Goal: Task Accomplishment & Management: Use online tool/utility

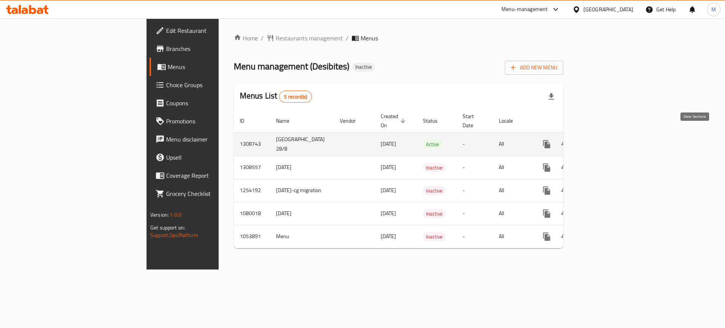
click at [605, 141] on icon "enhanced table" at bounding box center [601, 144] width 7 height 7
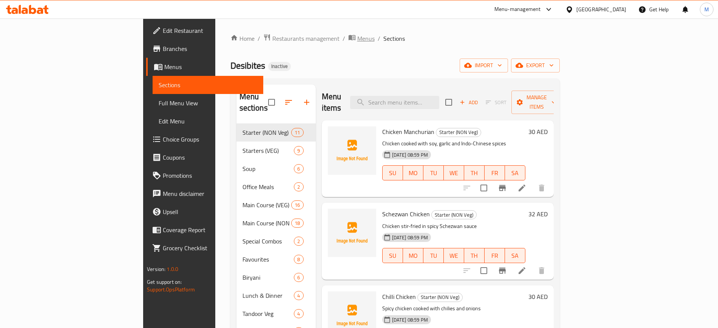
click at [357, 35] on span "Menus" at bounding box center [365, 38] width 17 height 9
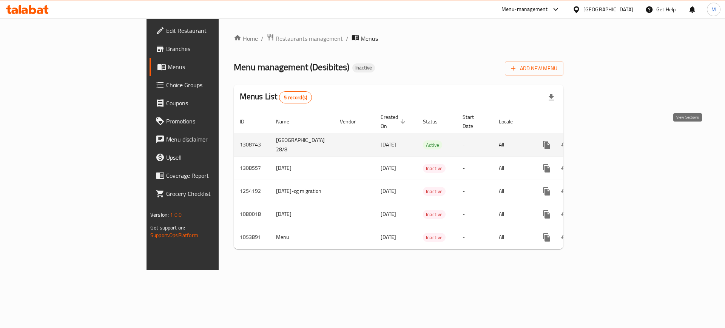
click at [606, 141] on icon "enhanced table" at bounding box center [601, 145] width 9 height 9
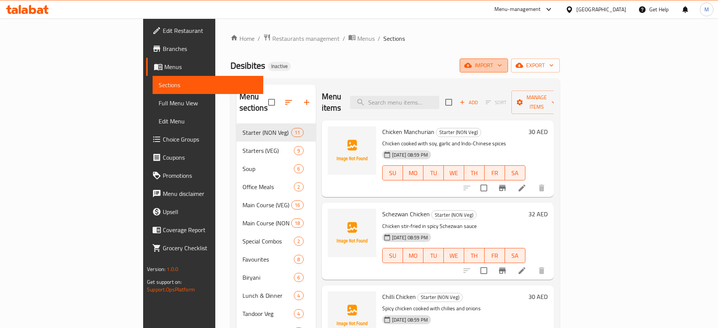
click at [502, 62] on span "import" at bounding box center [484, 65] width 36 height 9
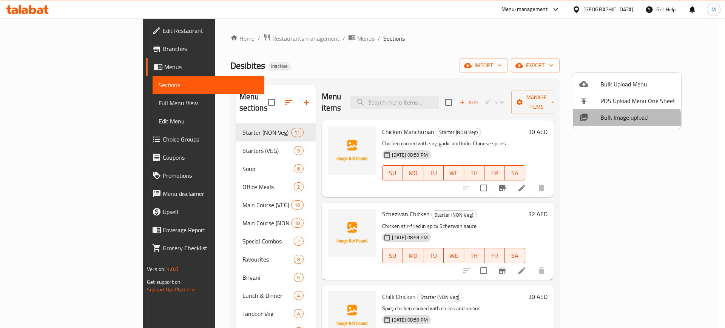
click at [603, 121] on span "Bulk Image upload" at bounding box center [638, 117] width 75 height 9
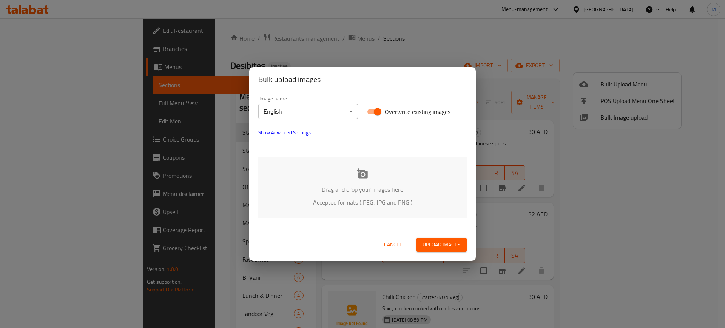
click at [364, 187] on p "Drag and drop your images here" at bounding box center [363, 189] width 186 height 9
